Goal: Information Seeking & Learning: Learn about a topic

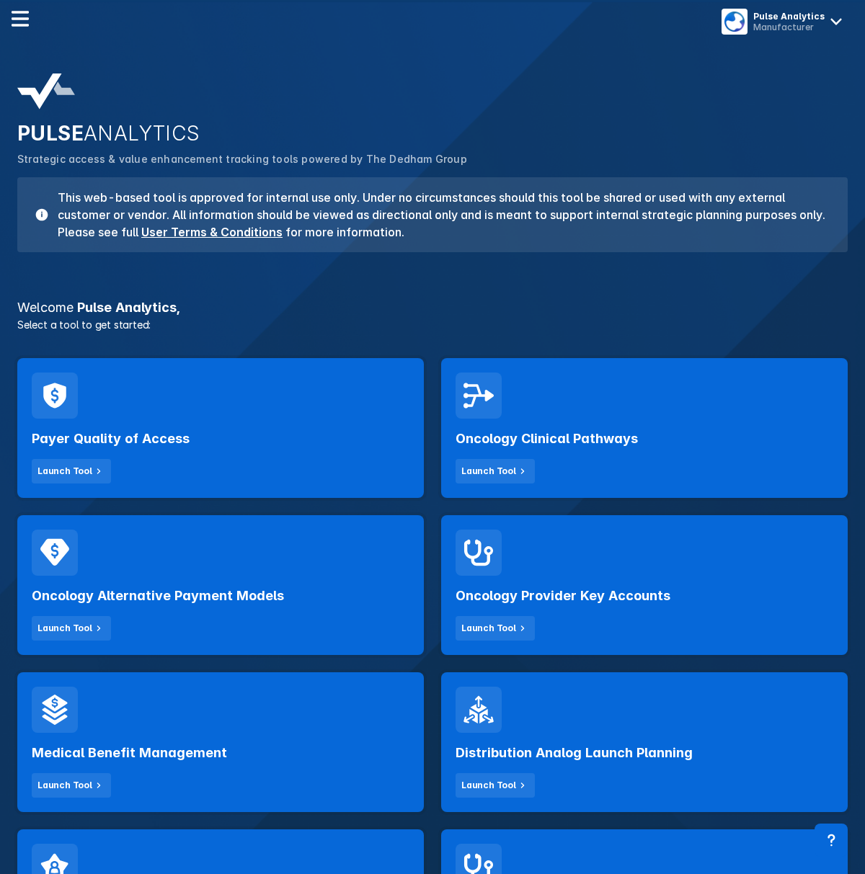
click at [406, 303] on h3 "Welcome Pulse Analytics ," at bounding box center [433, 307] width 848 height 13
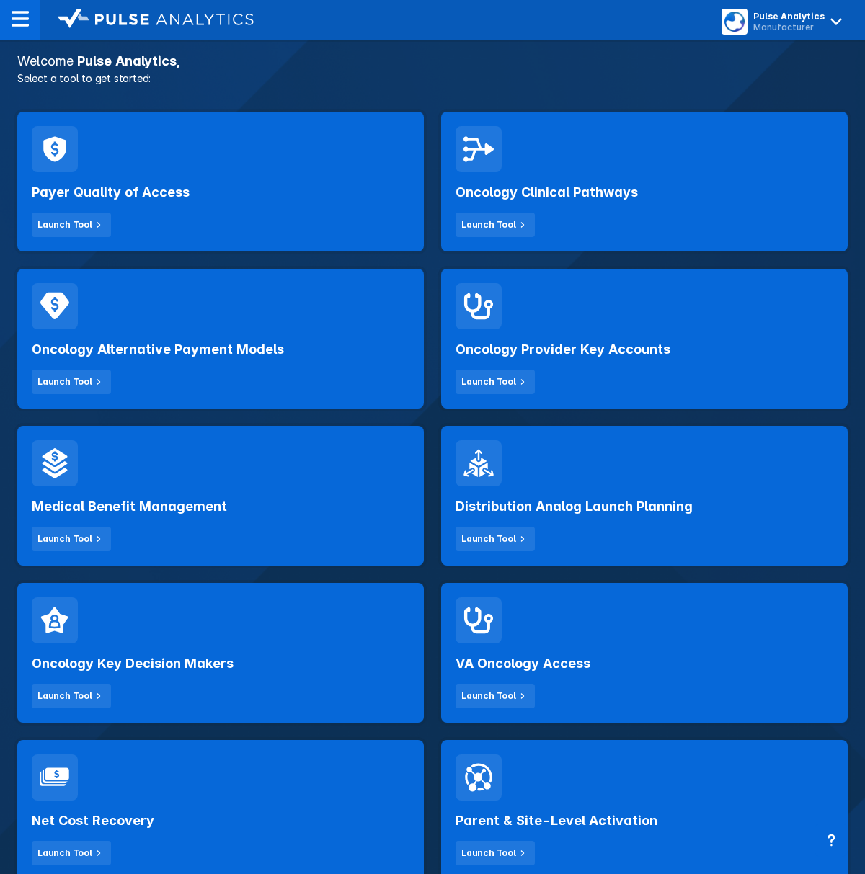
scroll to position [240, 0]
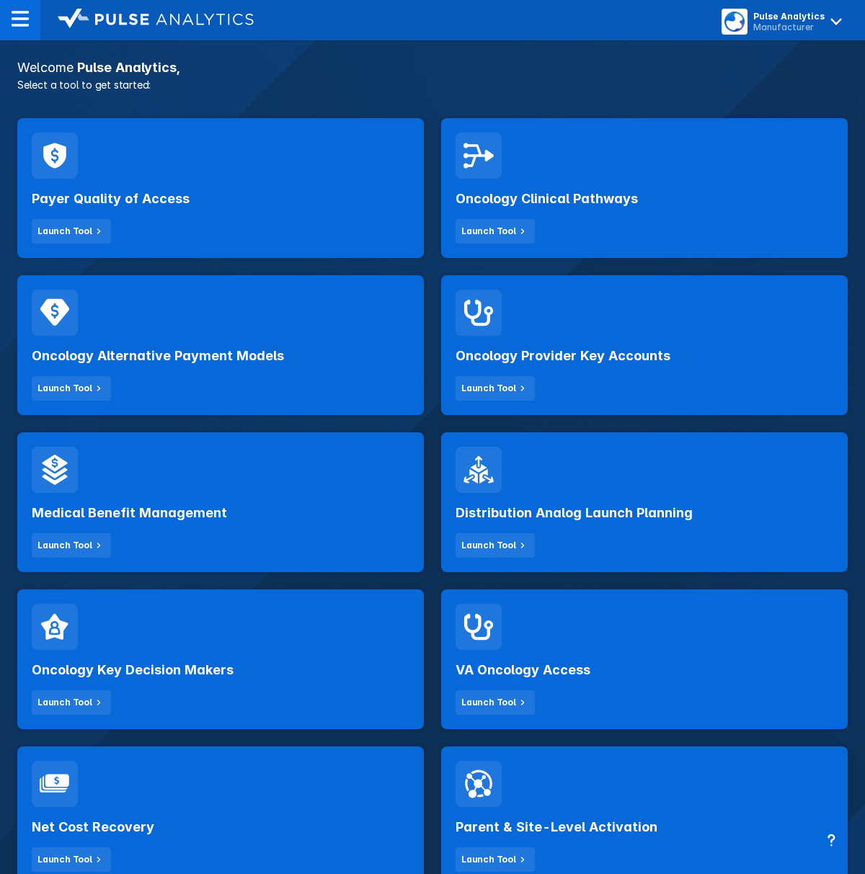
click at [435, 704] on div "VA Oncology Access Launch Tool" at bounding box center [645, 659] width 424 height 157
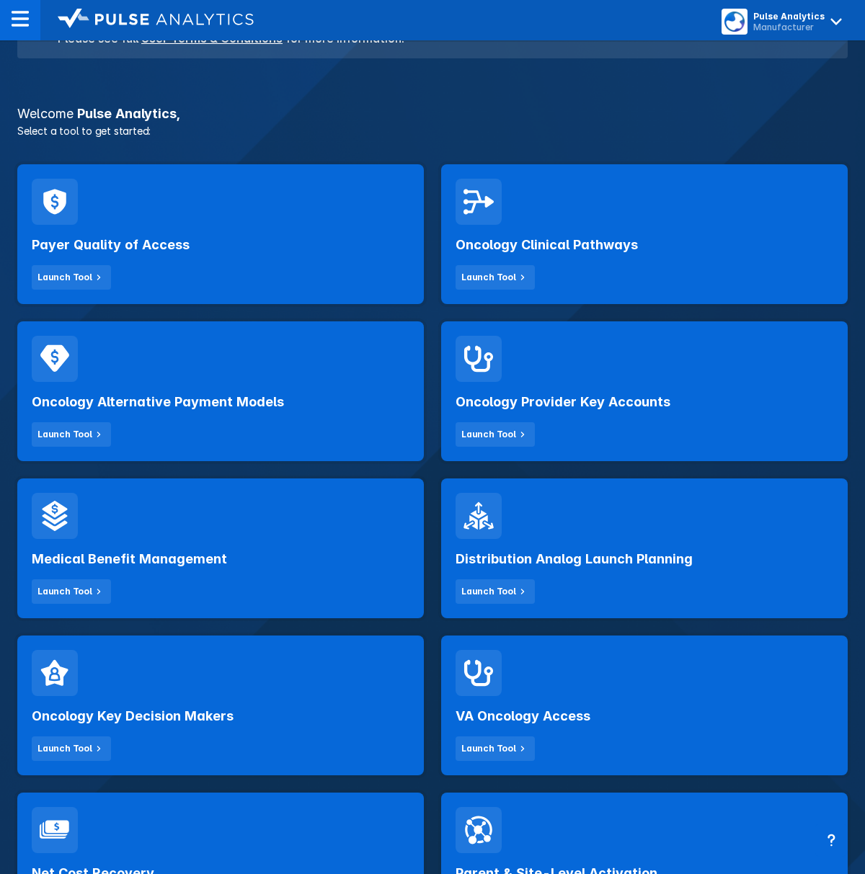
scroll to position [192, 0]
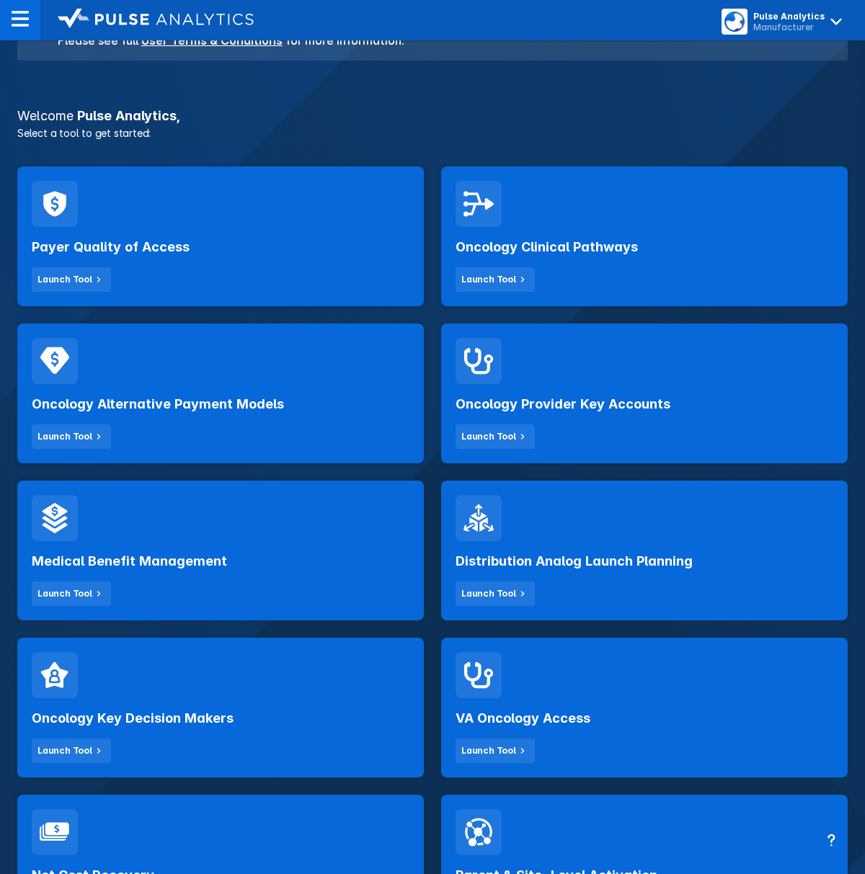
click at [433, 410] on div "Oncology Provider Key Accounts Launch Tool" at bounding box center [645, 393] width 424 height 157
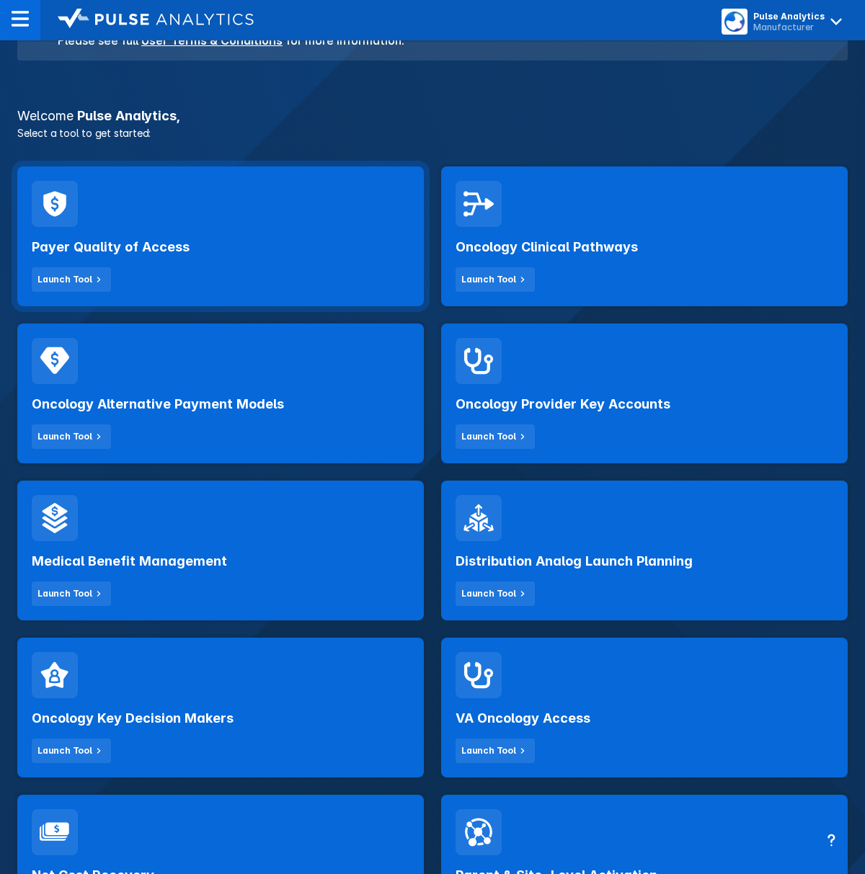
click at [337, 239] on div "Payer Quality of Access Launch Tool" at bounding box center [221, 259] width 378 height 65
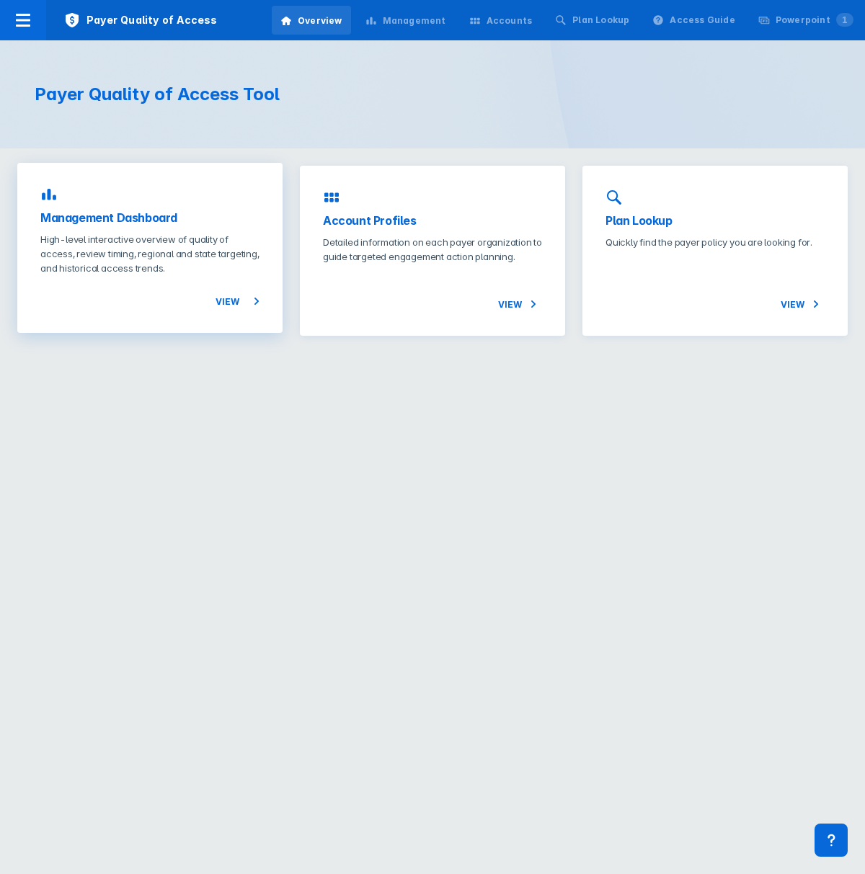
click at [242, 271] on p "High-level interactive overview of quality of access, review timing, regional a…" at bounding box center [149, 253] width 219 height 43
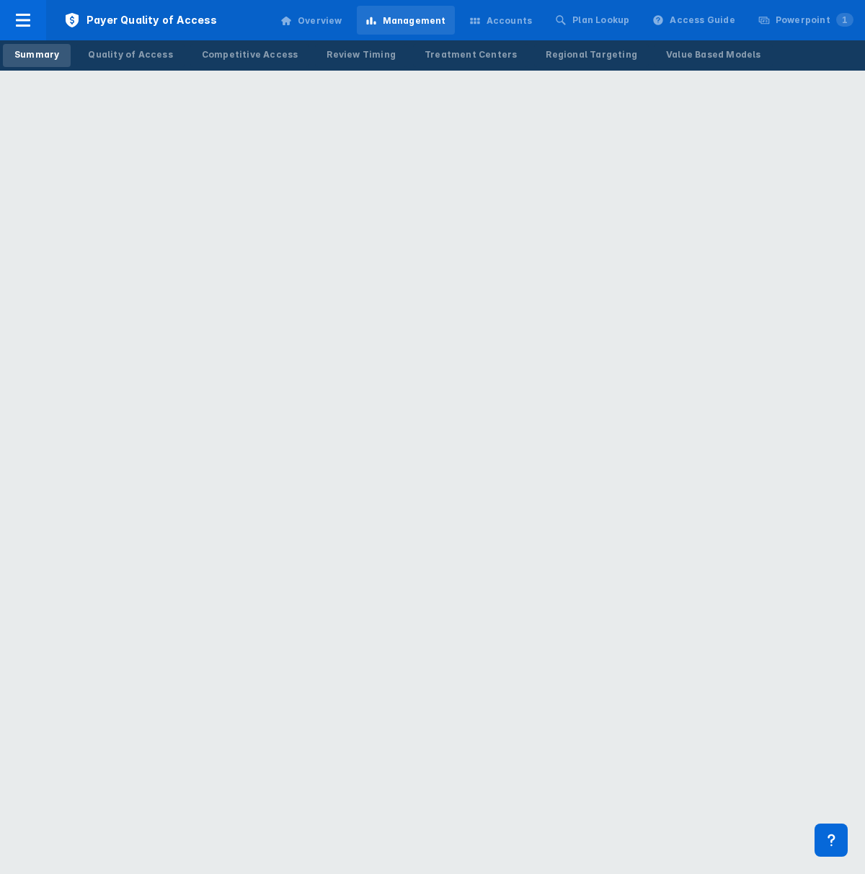
click at [257, 22] on div "Payer Quality of Access Overview Management Accounts Plan Lookup Access Guide P…" at bounding box center [432, 20] width 865 height 40
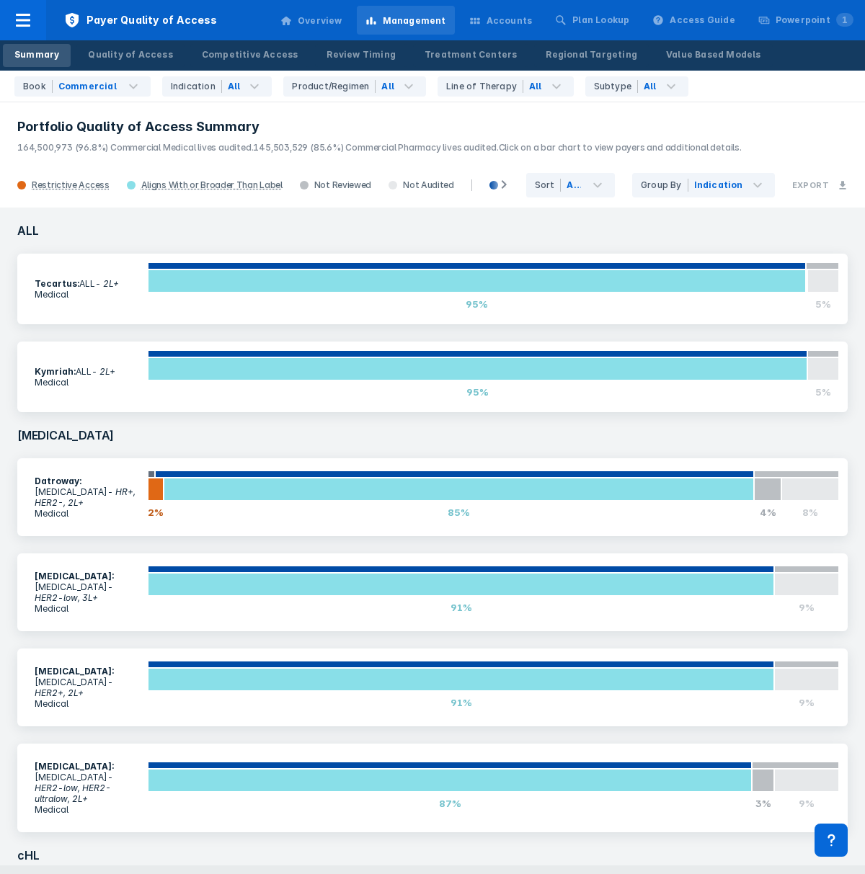
click at [771, 116] on header "Portfolio Quality of Access Summary 164,500,973 (96.8%) Commercial Medical live…" at bounding box center [432, 132] width 865 height 62
click at [756, 79] on div "Book Commercial Indication All Product/Regimen All Line of Therapy All Subtype …" at bounding box center [432, 87] width 865 height 32
click at [753, 98] on div "Book Commercial Indication All Product/Regimen All Line of Therapy All Subtype …" at bounding box center [432, 87] width 865 height 32
drag, startPoint x: 109, startPoint y: 148, endPoint x: 208, endPoint y: 148, distance: 98.8
click at [208, 148] on span "164,500,973 (96.8%) Commercial Medical lives audited." at bounding box center [135, 147] width 236 height 11
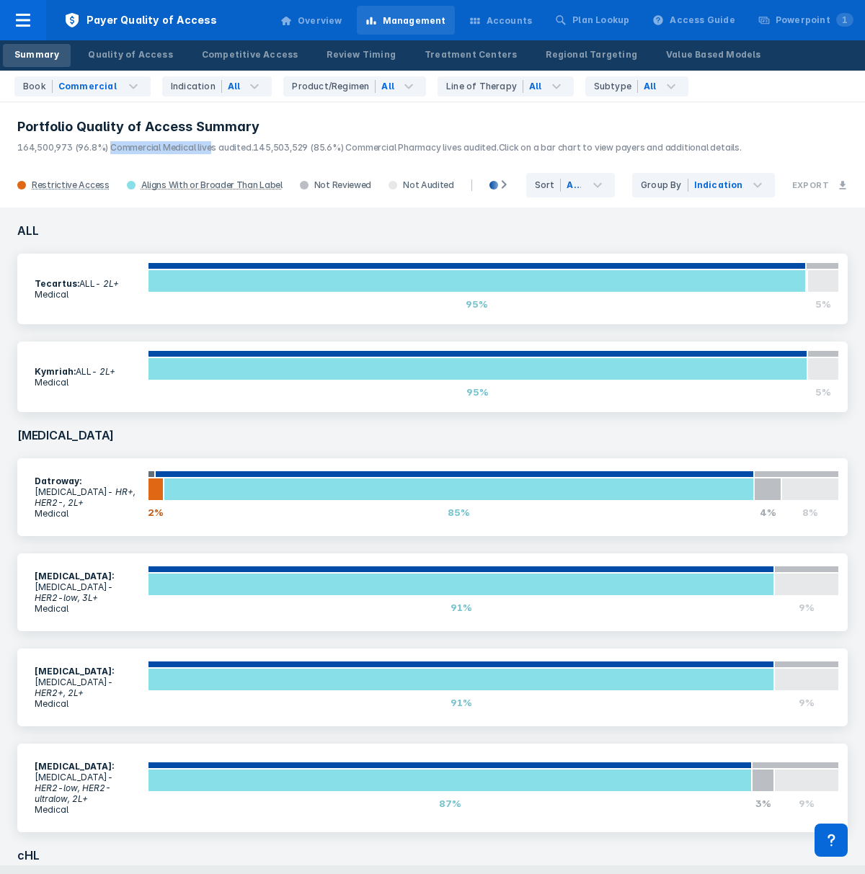
click at [208, 148] on span "164,500,973 (96.8%) Commercial Medical lives audited." at bounding box center [135, 147] width 236 height 11
drag, startPoint x: 17, startPoint y: 146, endPoint x: 74, endPoint y: 147, distance: 57.7
click at [74, 147] on span "164,500,973 (96.8%) Commercial Medical lives audited." at bounding box center [135, 147] width 236 height 11
click at [124, 237] on h3 "ALL" at bounding box center [433, 230] width 848 height 29
click at [149, 221] on h3 "ALL" at bounding box center [433, 230] width 848 height 29
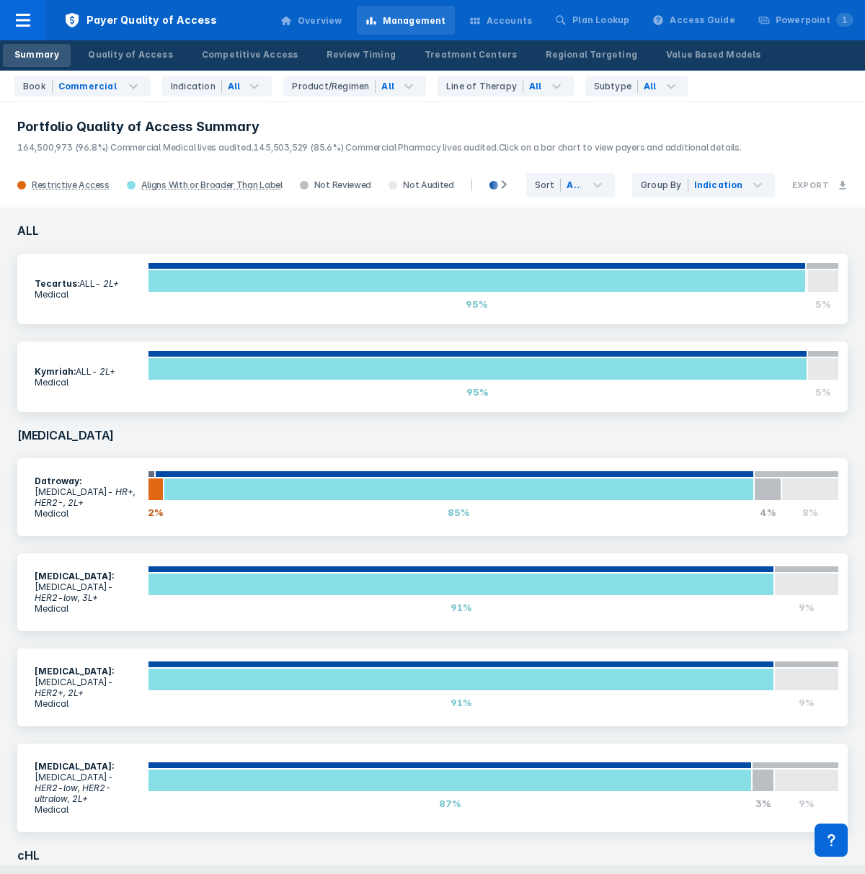
click at [131, 222] on h3 "ALL" at bounding box center [433, 230] width 848 height 29
click at [117, 221] on h3 "ALL" at bounding box center [433, 230] width 848 height 29
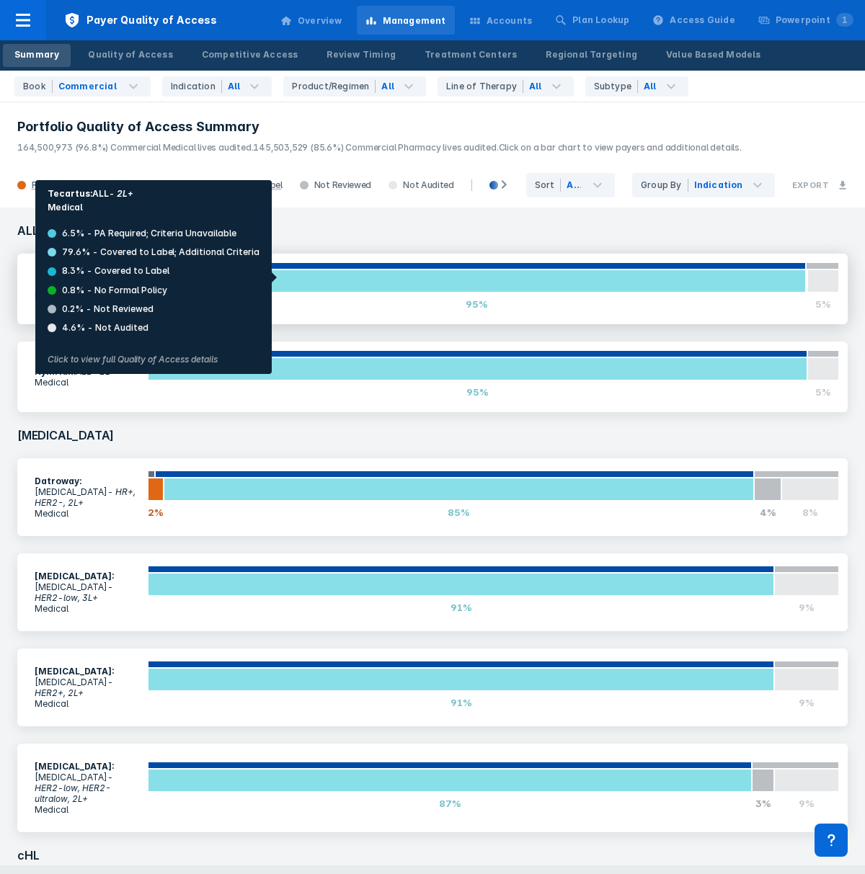
click at [278, 278] on div at bounding box center [477, 281] width 658 height 23
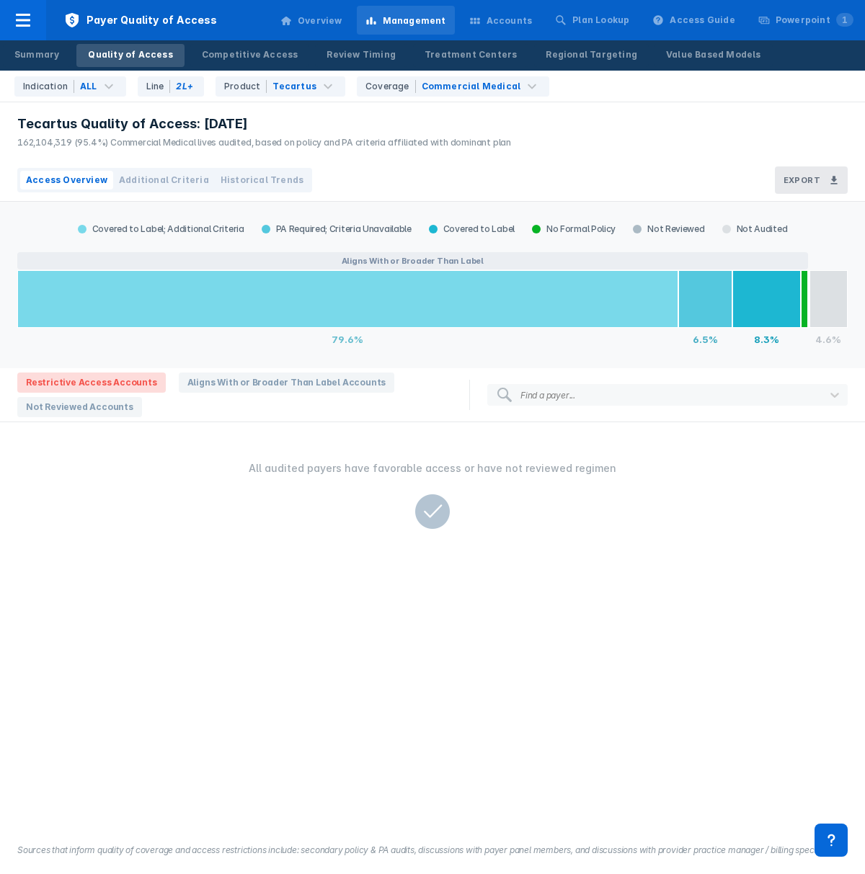
click at [405, 154] on div "Tecartus Quality of Access: [DATE] 162,104,319 (95.4%) Commercial Medical lives…" at bounding box center [260, 130] width 521 height 57
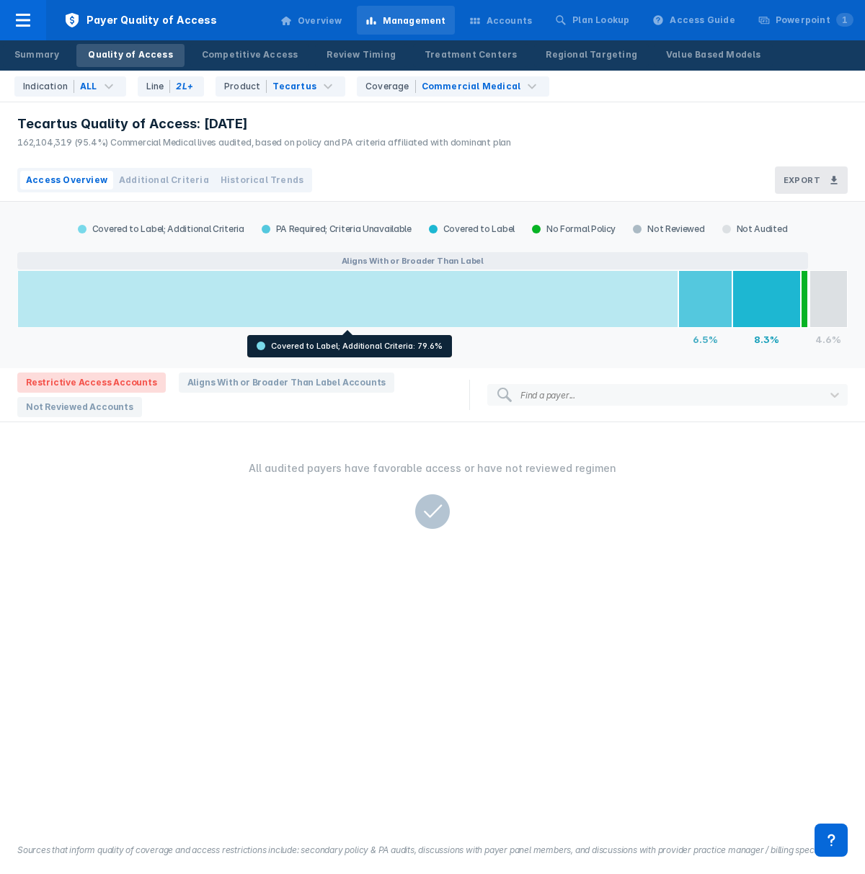
click at [446, 296] on div at bounding box center [347, 299] width 661 height 58
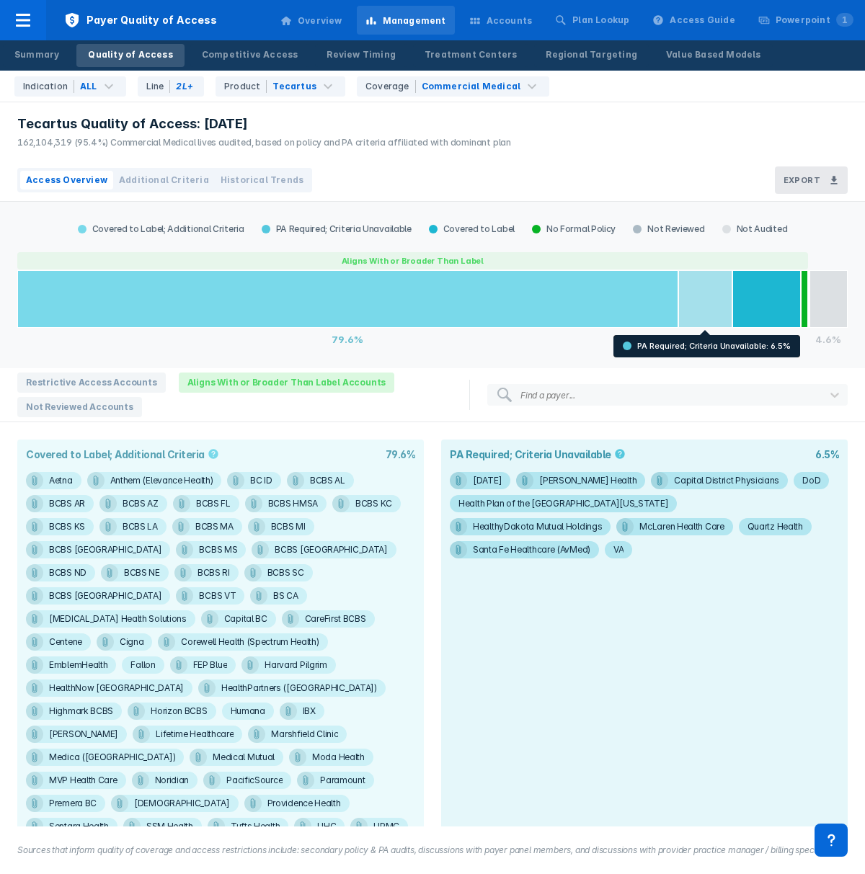
click at [712, 304] on div at bounding box center [705, 299] width 54 height 58
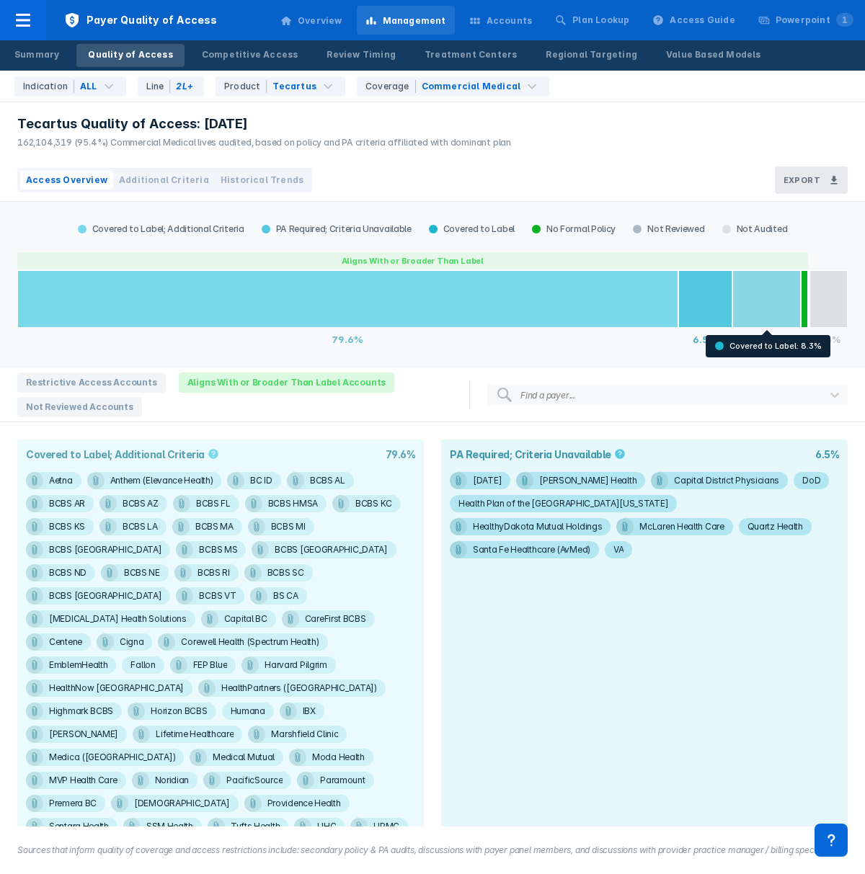
click at [769, 313] on div at bounding box center [766, 299] width 69 height 58
click at [636, 123] on div "Tecartus Quality of Access: [DATE] 162,104,319 (95.4%) Commercial Medical lives…" at bounding box center [432, 130] width 865 height 57
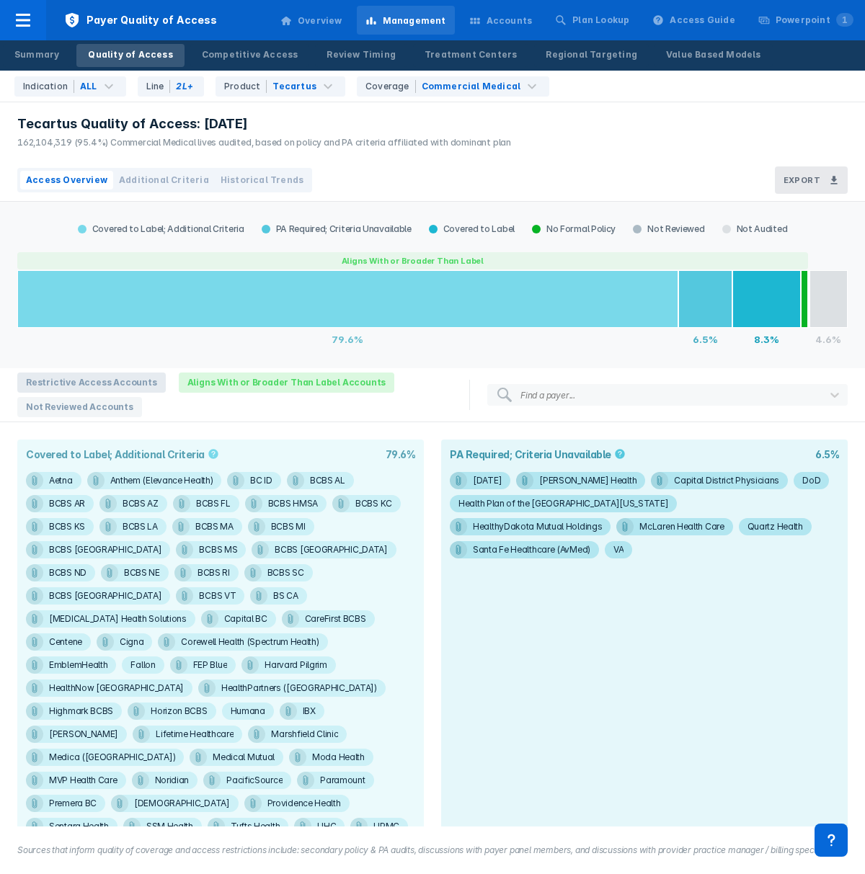
click at [101, 388] on span "Restrictive Access Accounts" at bounding box center [91, 383] width 149 height 20
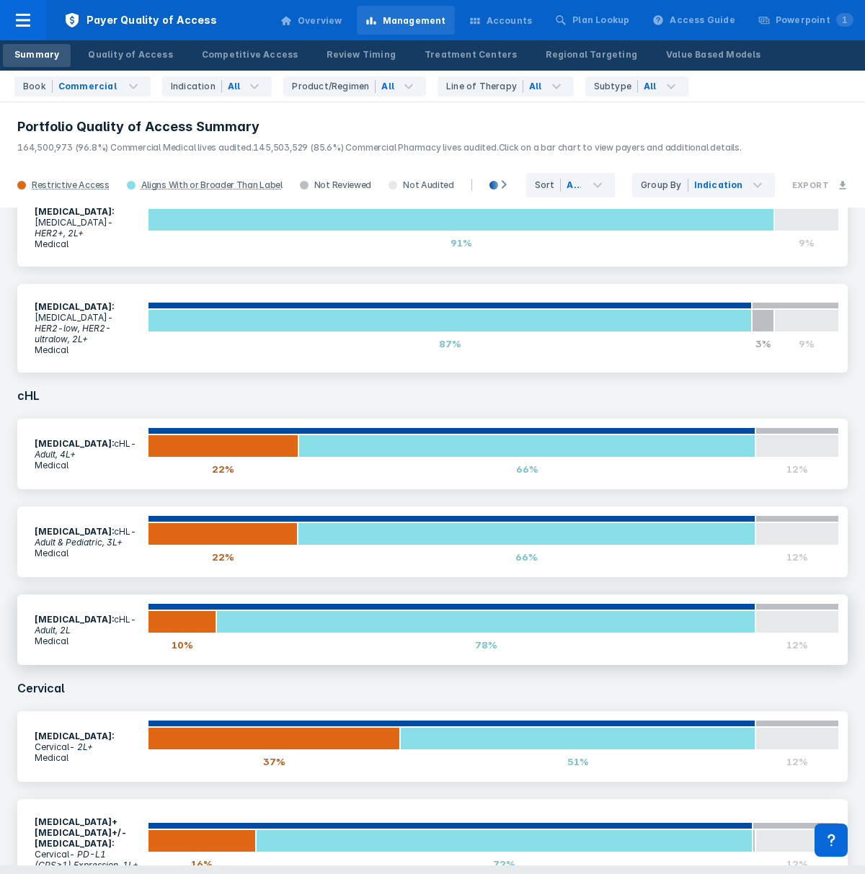
scroll to position [461, 0]
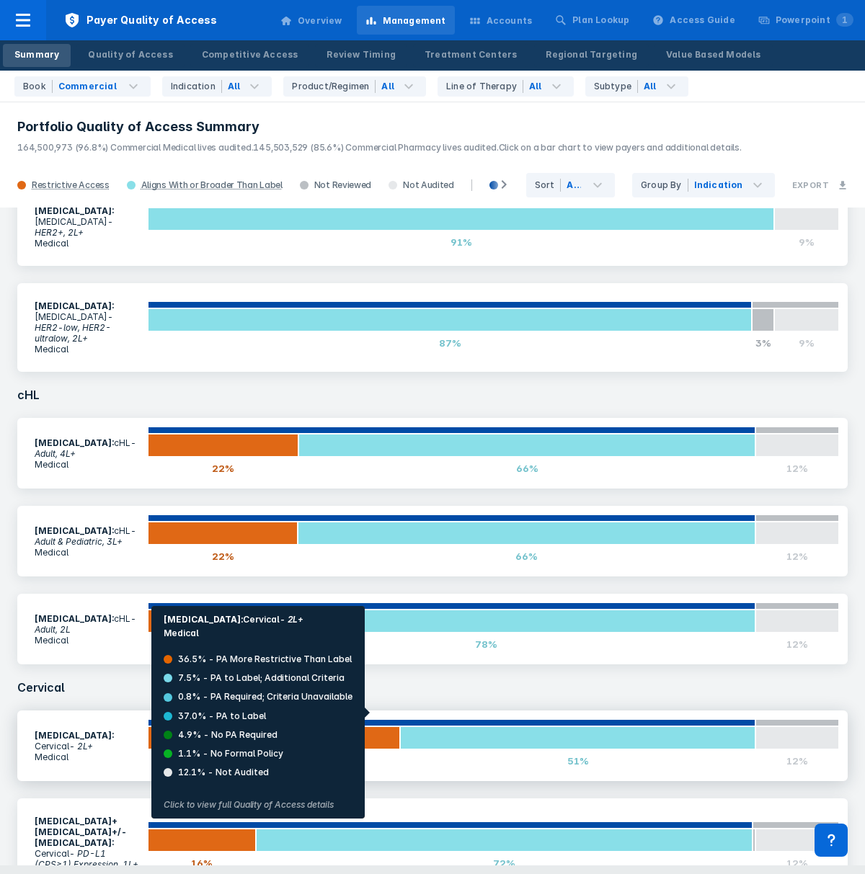
click at [375, 727] on div at bounding box center [274, 738] width 252 height 23
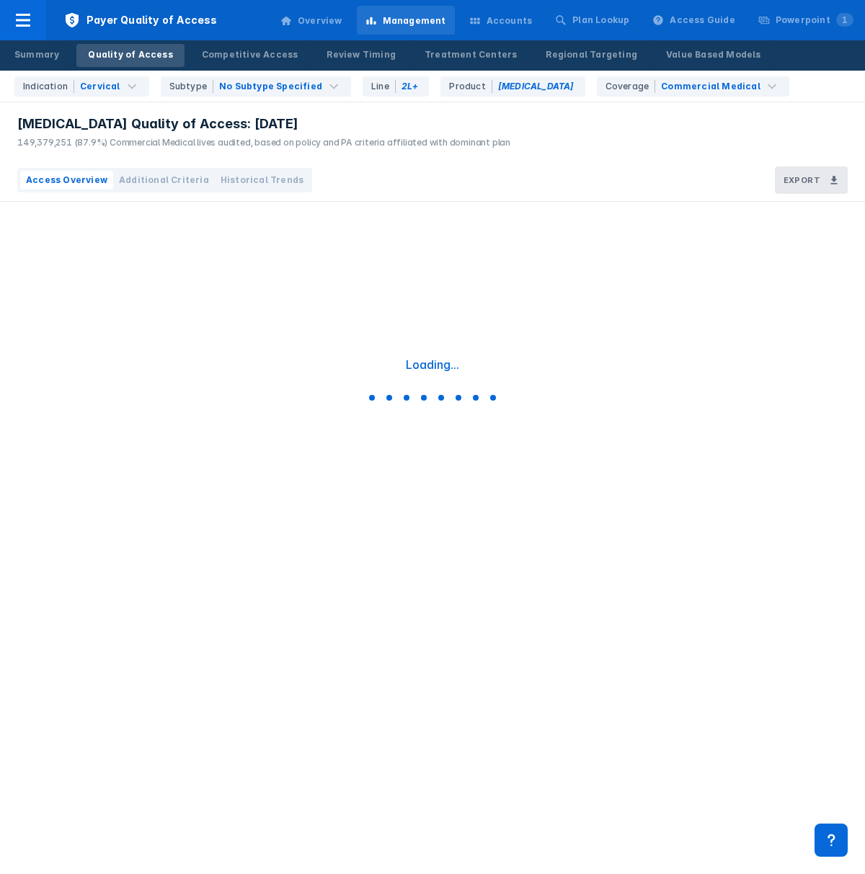
click at [428, 153] on div "[MEDICAL_DATA] Quality of Access: [DATE] 149,379,251 (87.9%) Commercial Medical…" at bounding box center [260, 130] width 521 height 57
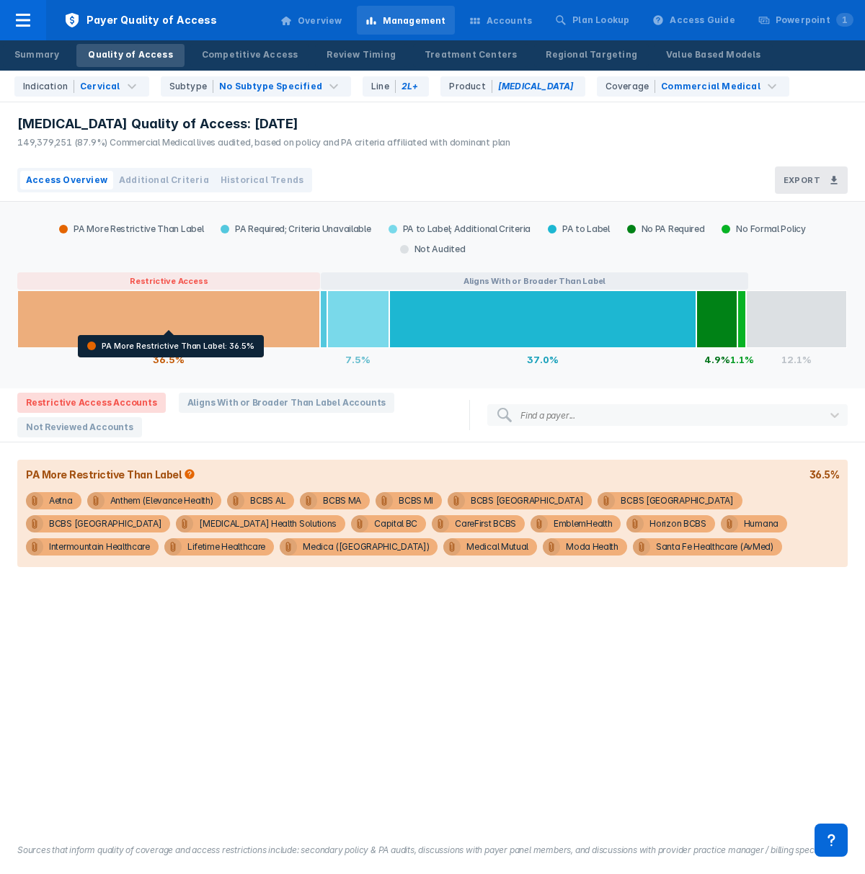
click at [153, 299] on div at bounding box center [168, 320] width 303 height 58
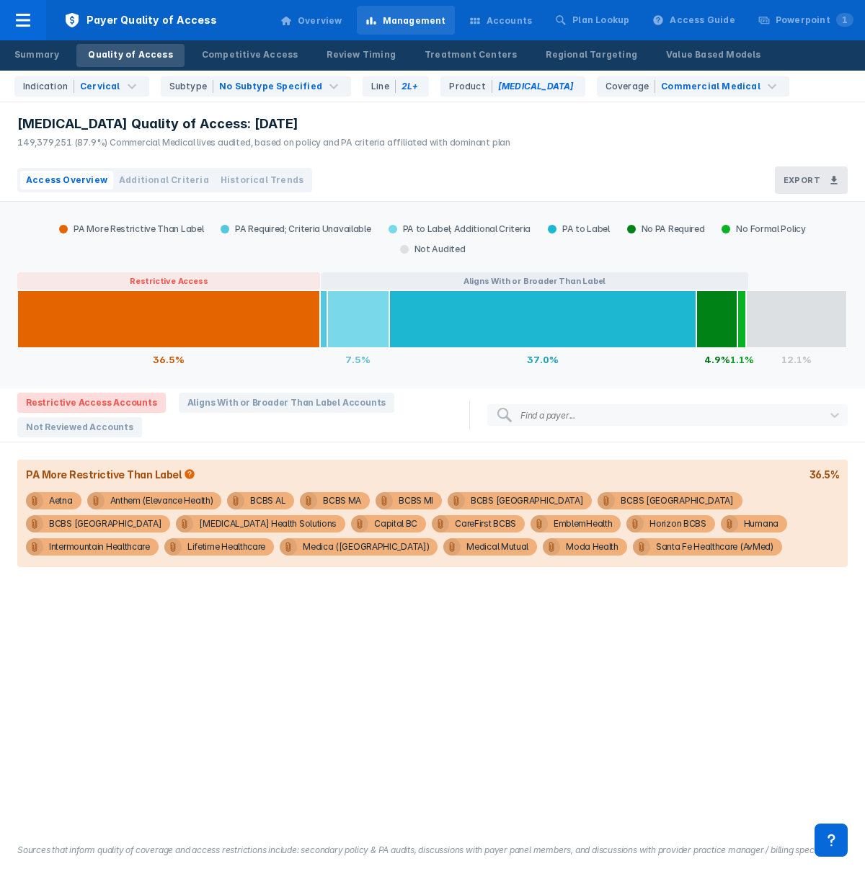
click at [234, 589] on div "PA More Restrictive Than Label PA Required; Criteria Unavailable PA to Label; A…" at bounding box center [432, 514] width 865 height 625
click at [337, 610] on div "PA More Restrictive Than Label PA Required; Criteria Unavailable PA to Label; A…" at bounding box center [432, 514] width 865 height 625
click at [233, 51] on div "Competitive Access" at bounding box center [250, 54] width 97 height 13
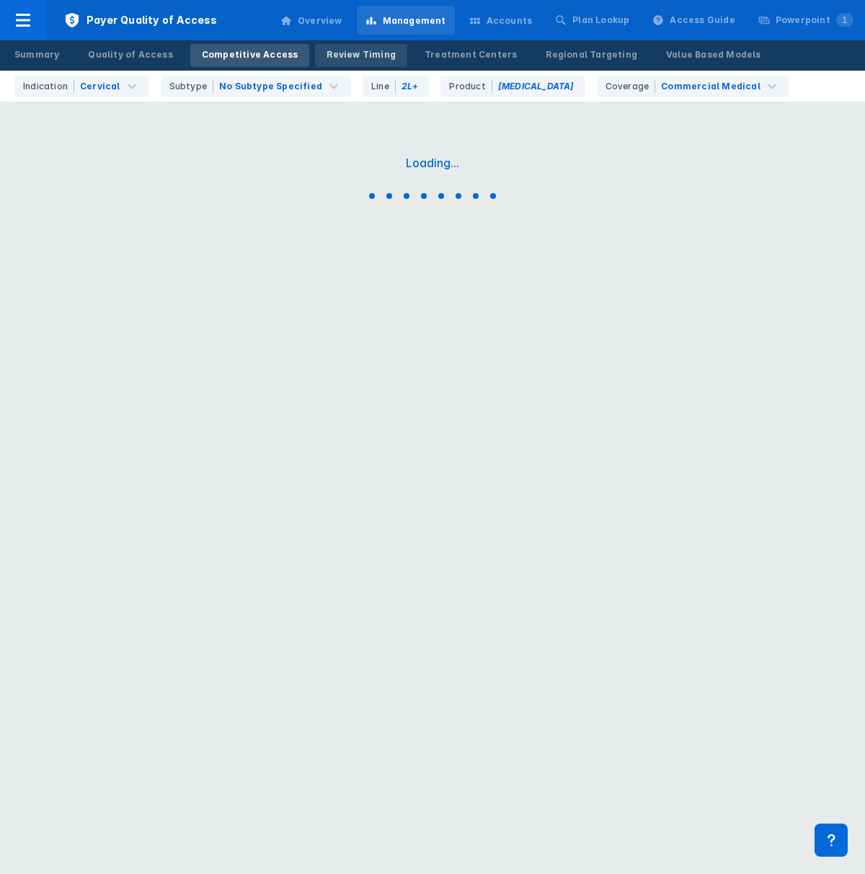
click at [331, 56] on div "Review Timing" at bounding box center [361, 54] width 69 height 13
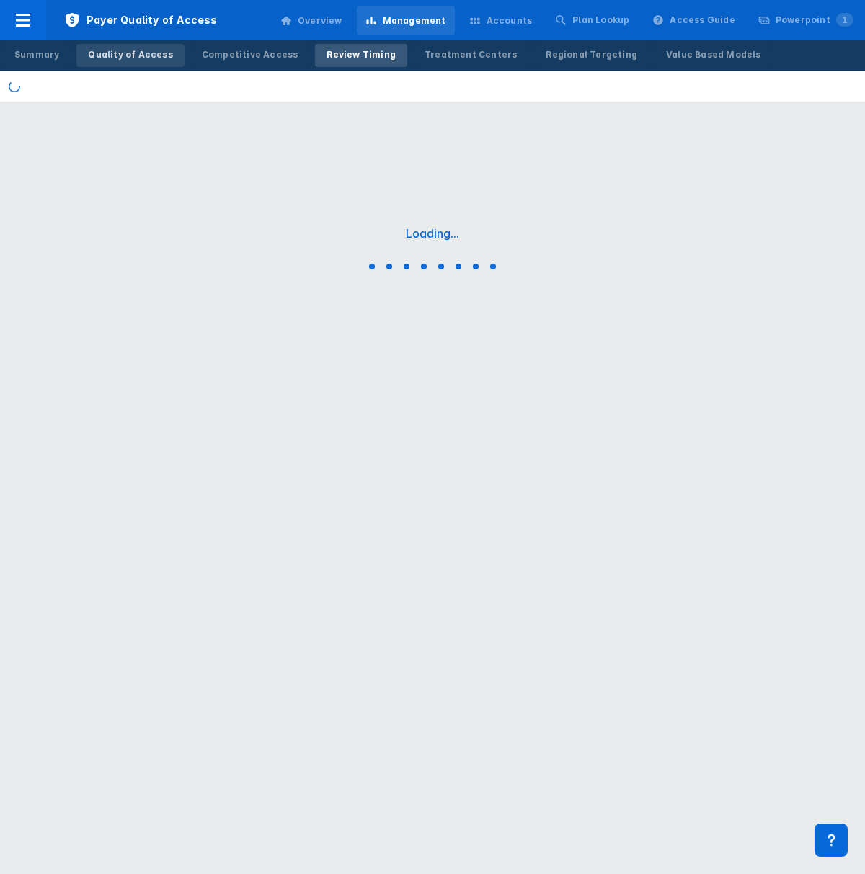
click at [134, 44] on link "Quality of Access" at bounding box center [129, 55] width 107 height 23
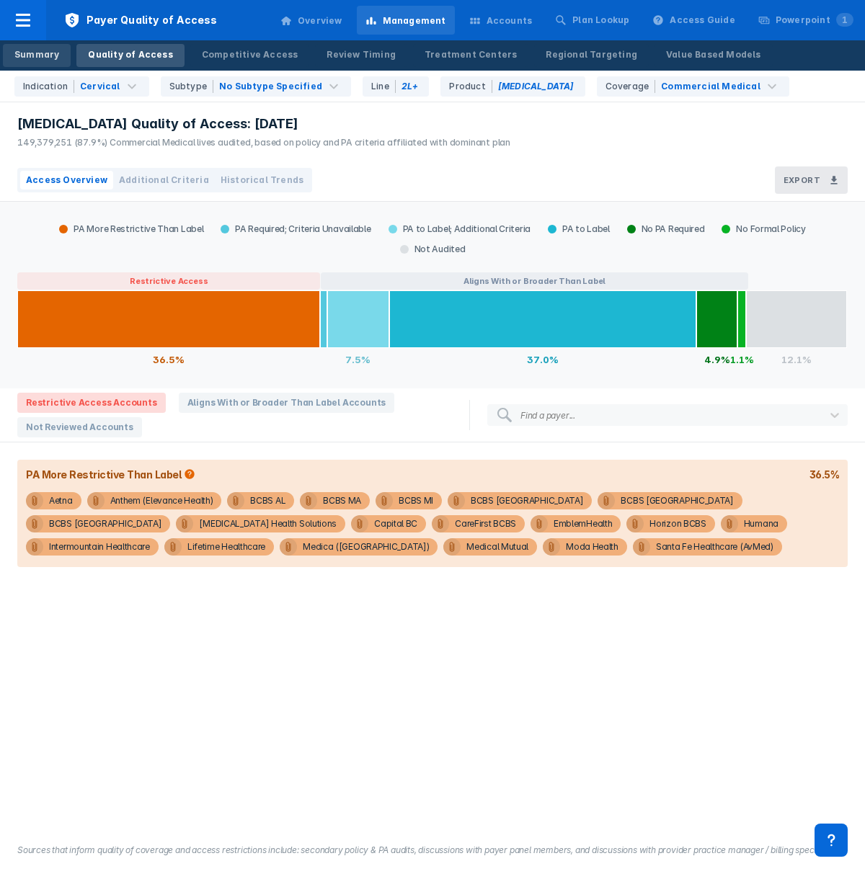
click at [42, 60] on div "Summary" at bounding box center [36, 54] width 45 height 13
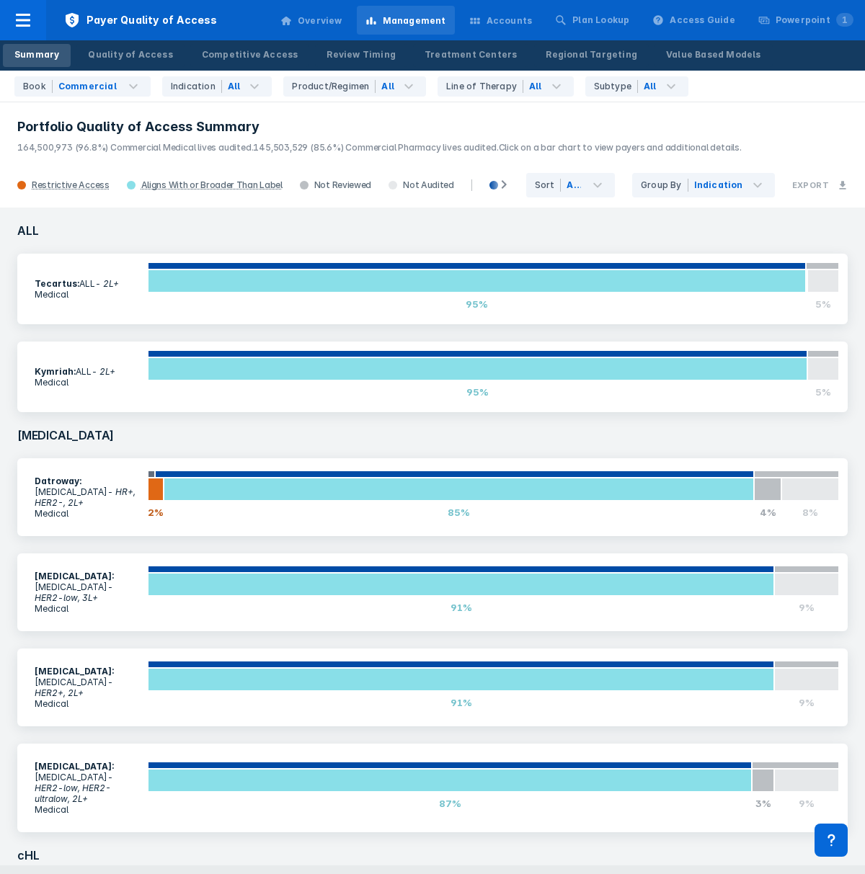
click at [586, 417] on div "Kymriah : ALL - 2L+ Medical 0% 95% 0% 5%" at bounding box center [433, 377] width 848 height 88
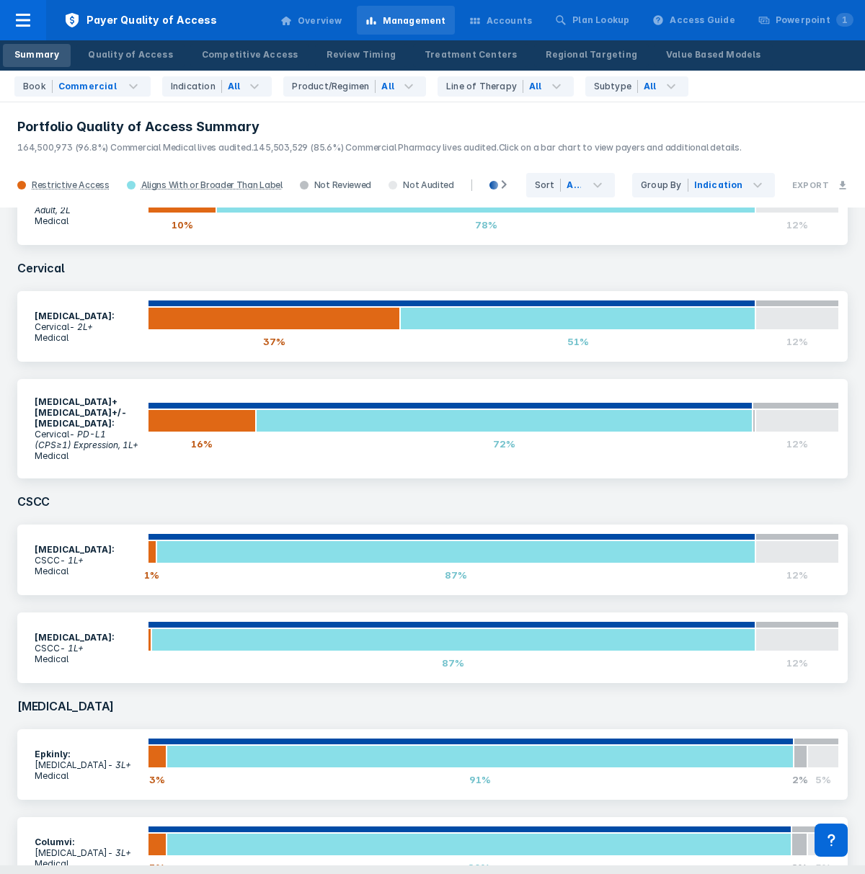
scroll to position [872, 0]
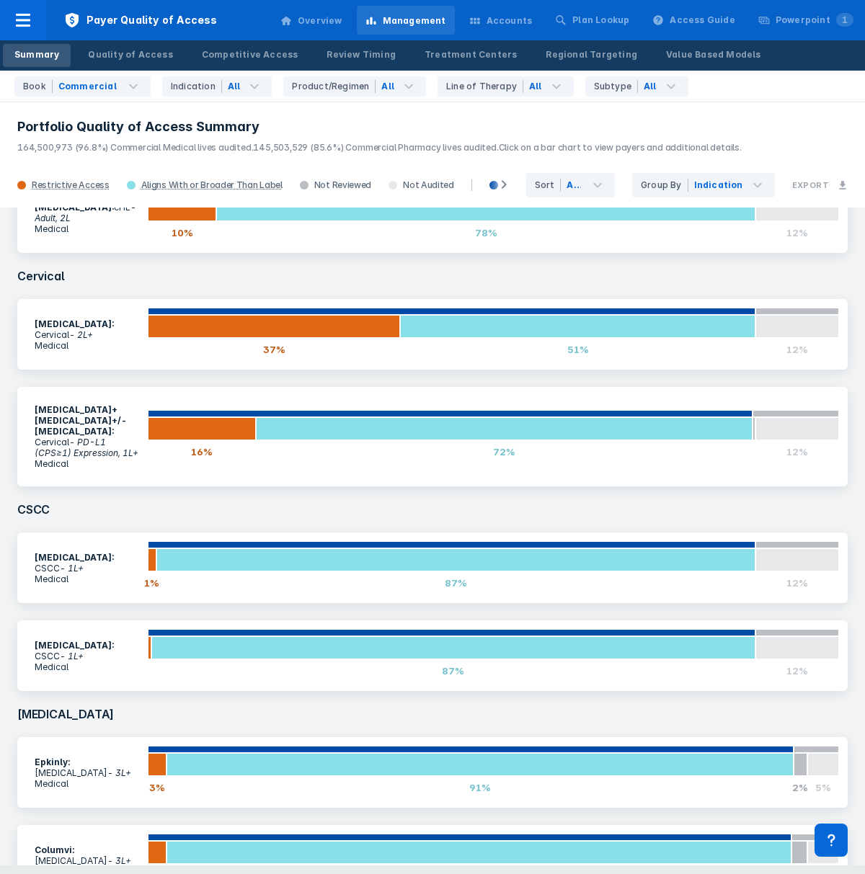
click at [621, 495] on h3 "CSCC" at bounding box center [433, 509] width 848 height 29
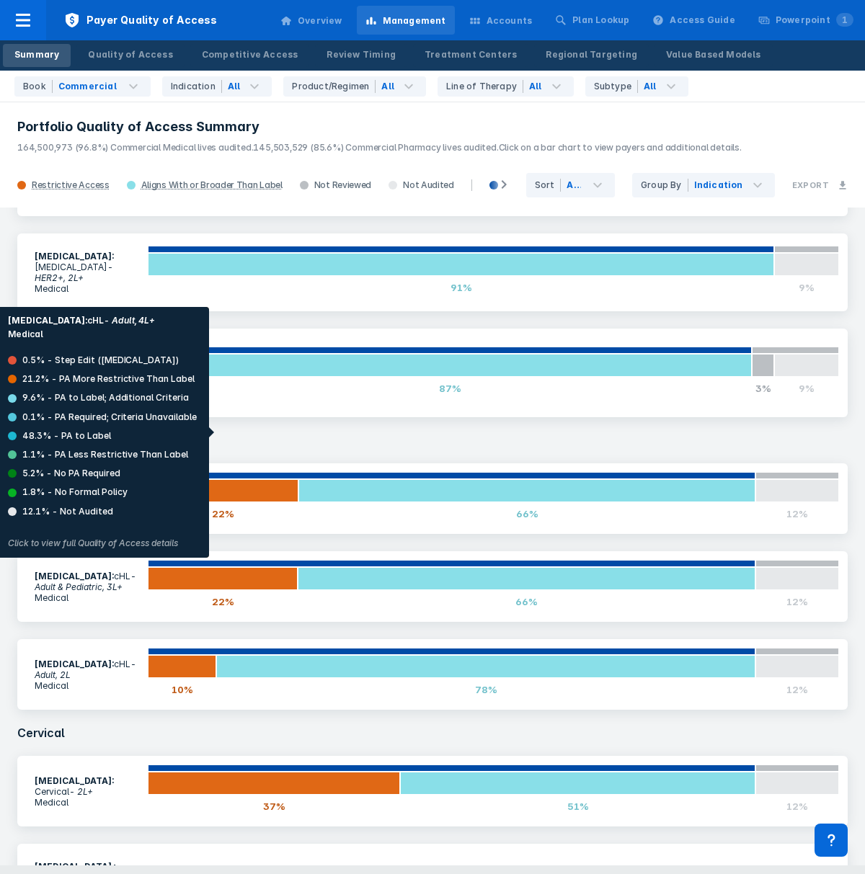
scroll to position [415, 0]
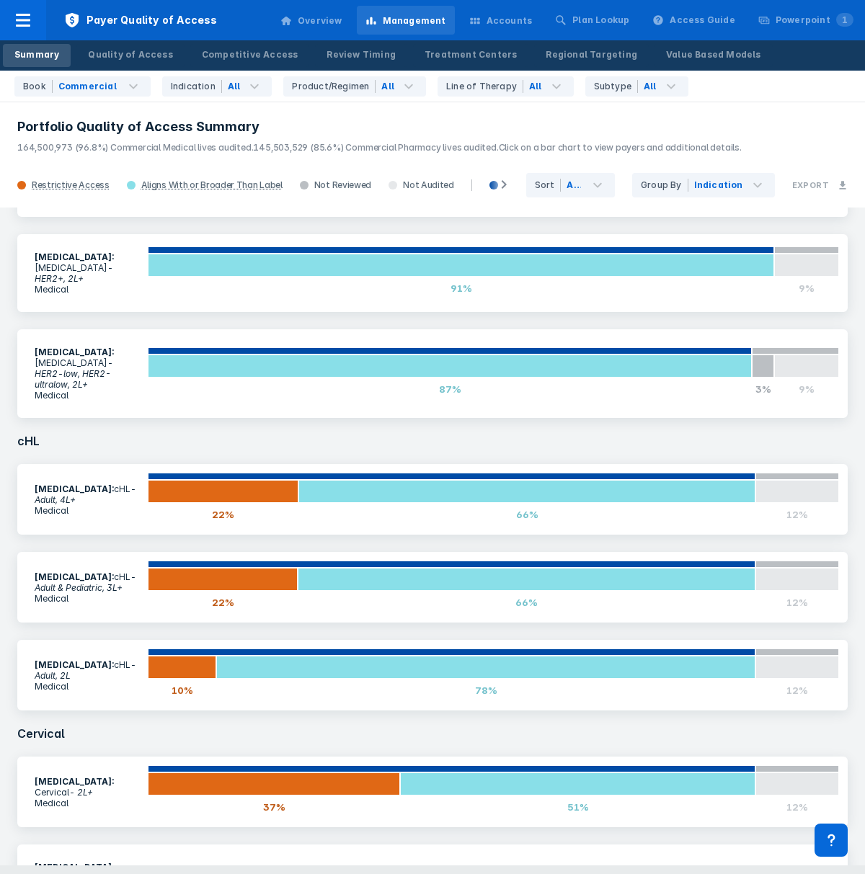
click at [647, 427] on h3 "cHL" at bounding box center [433, 441] width 848 height 29
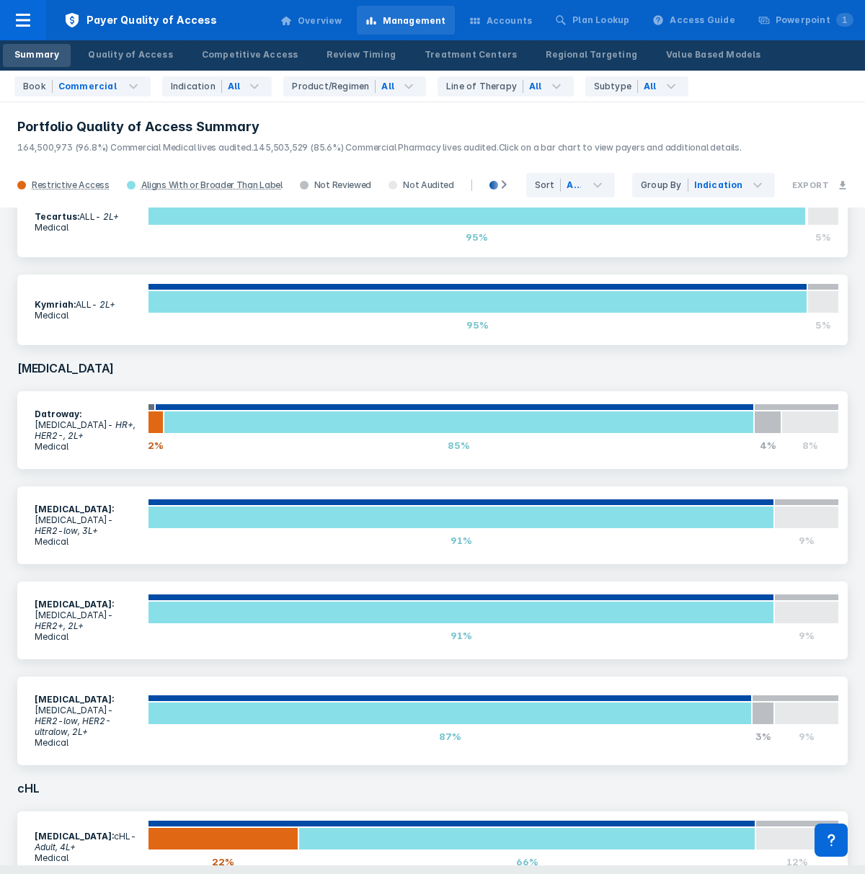
scroll to position [0, 0]
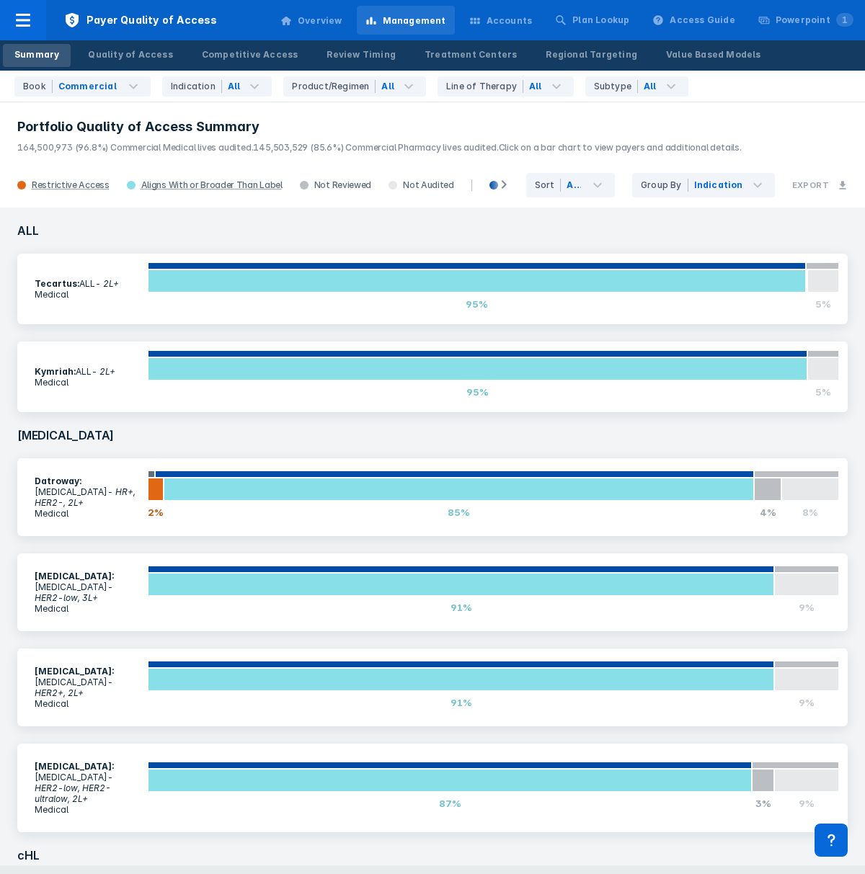
click at [647, 438] on h3 "[MEDICAL_DATA]" at bounding box center [433, 435] width 848 height 29
click at [711, 227] on h3 "ALL" at bounding box center [433, 230] width 848 height 29
click at [102, 94] on div "Book Commercial" at bounding box center [82, 86] width 136 height 20
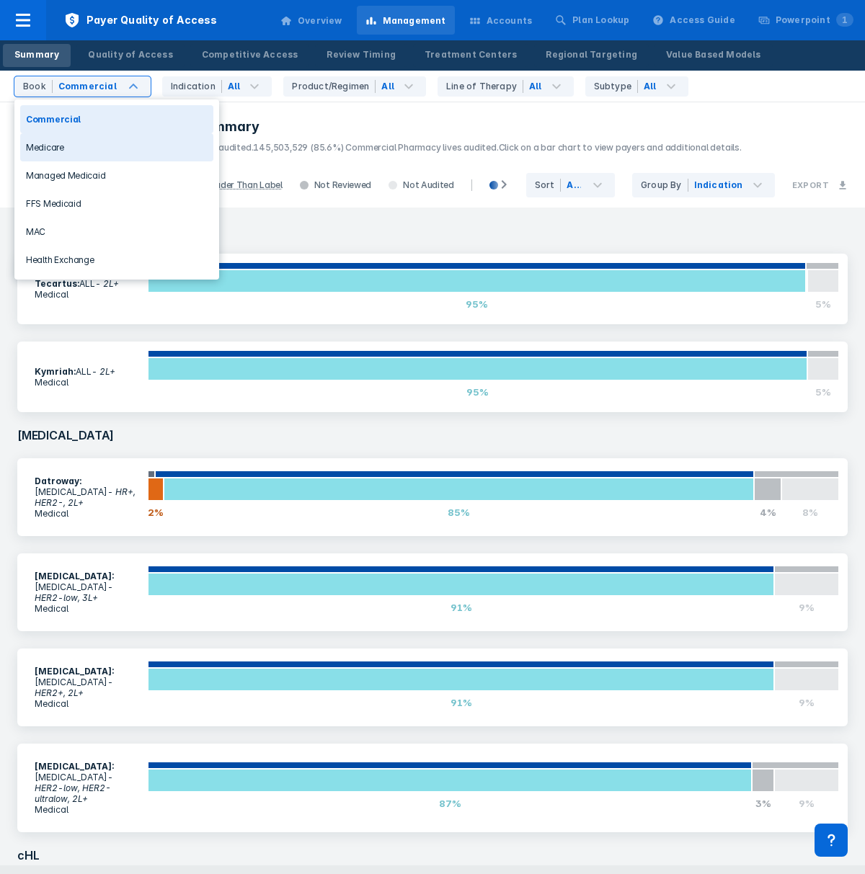
click at [108, 148] on div "Medicare" at bounding box center [116, 147] width 193 height 28
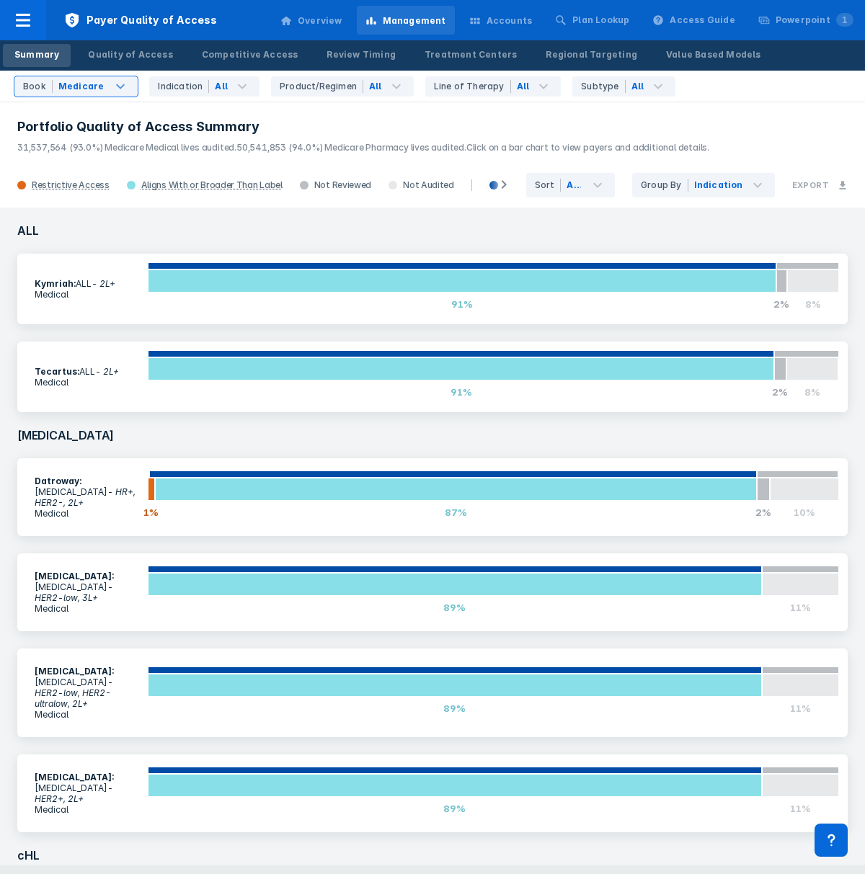
click at [482, 155] on header "Portfolio Quality of Access Summary 31,537,564 (93.0%) Medicare Medical lives a…" at bounding box center [432, 132] width 865 height 62
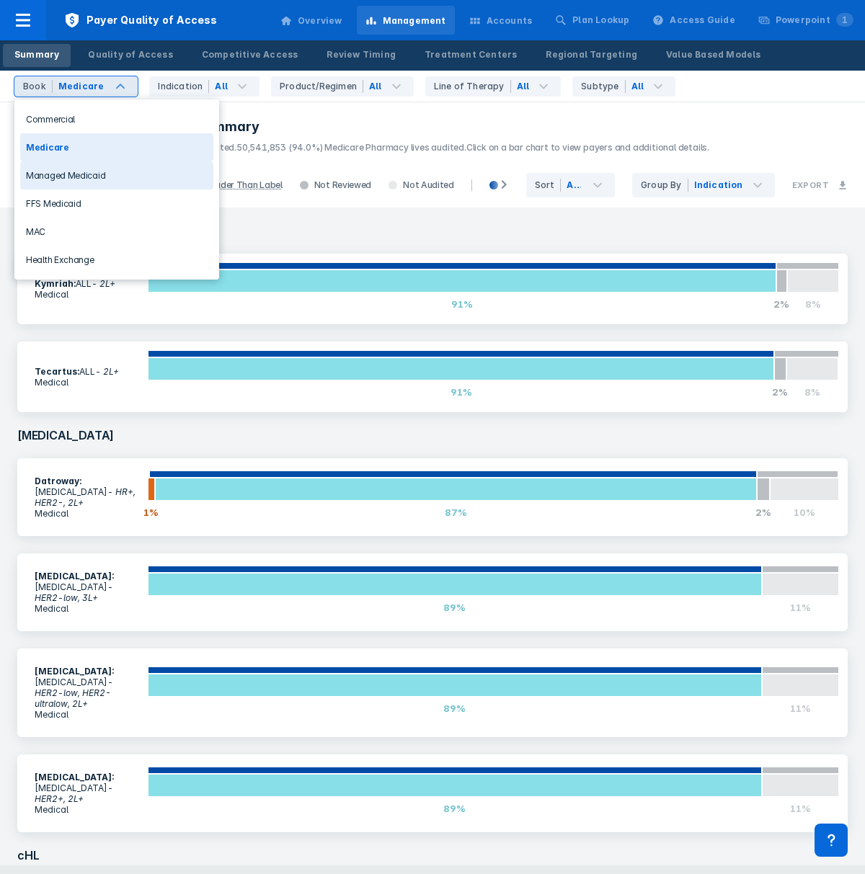
click at [134, 174] on div "Managed Medicaid" at bounding box center [116, 175] width 193 height 28
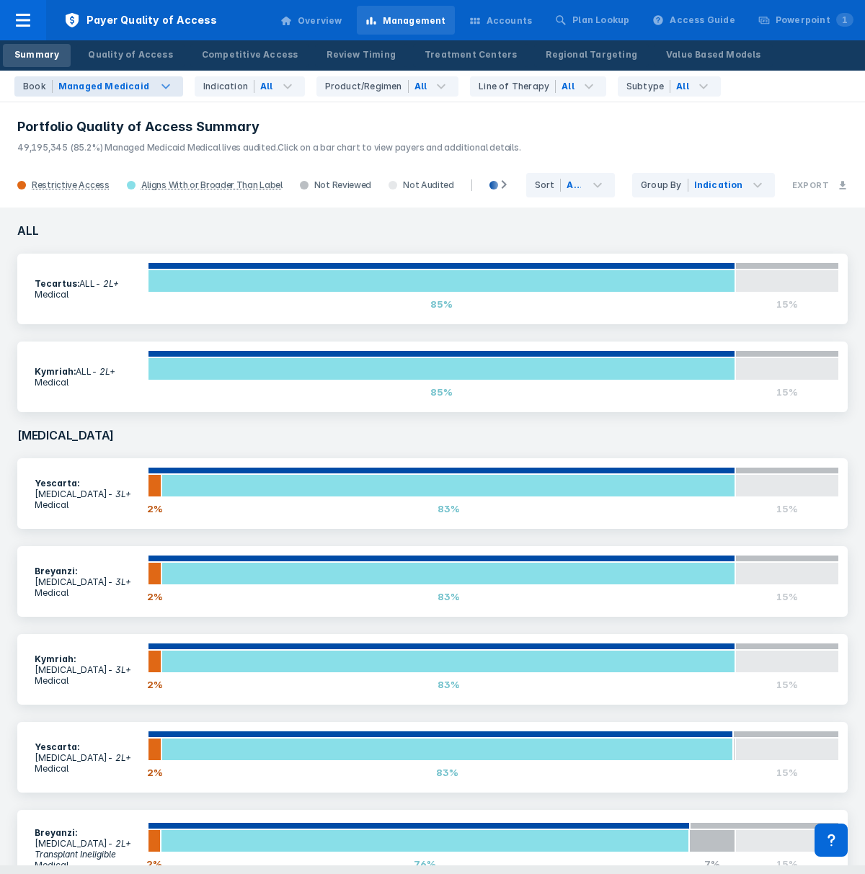
click at [290, 123] on h3 "Portfolio Quality of Access Summary" at bounding box center [432, 126] width 831 height 17
